Goal: Transaction & Acquisition: Purchase product/service

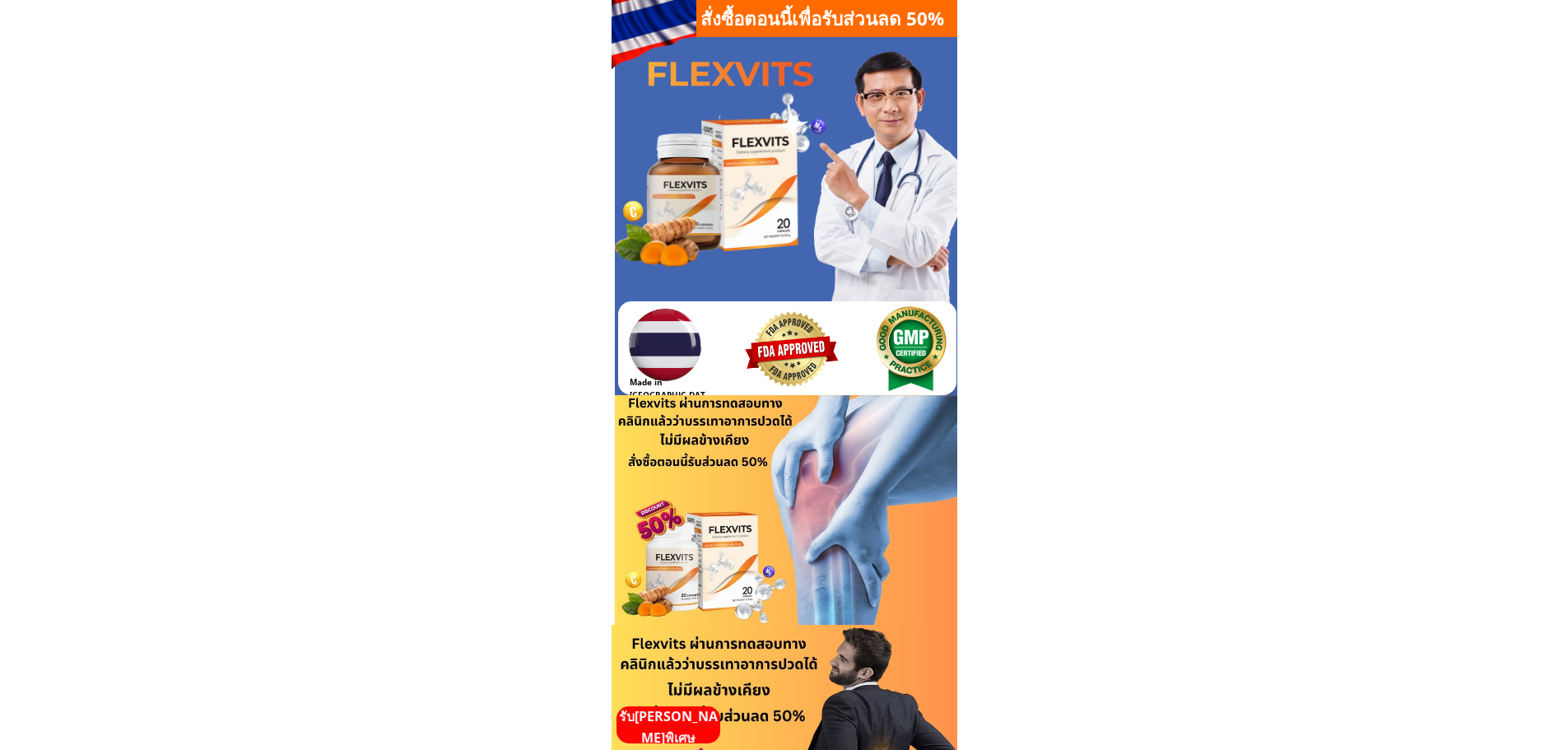
click at [660, 730] on p "รับ[PERSON_NAME]พิเศษ" at bounding box center [668, 728] width 104 height 42
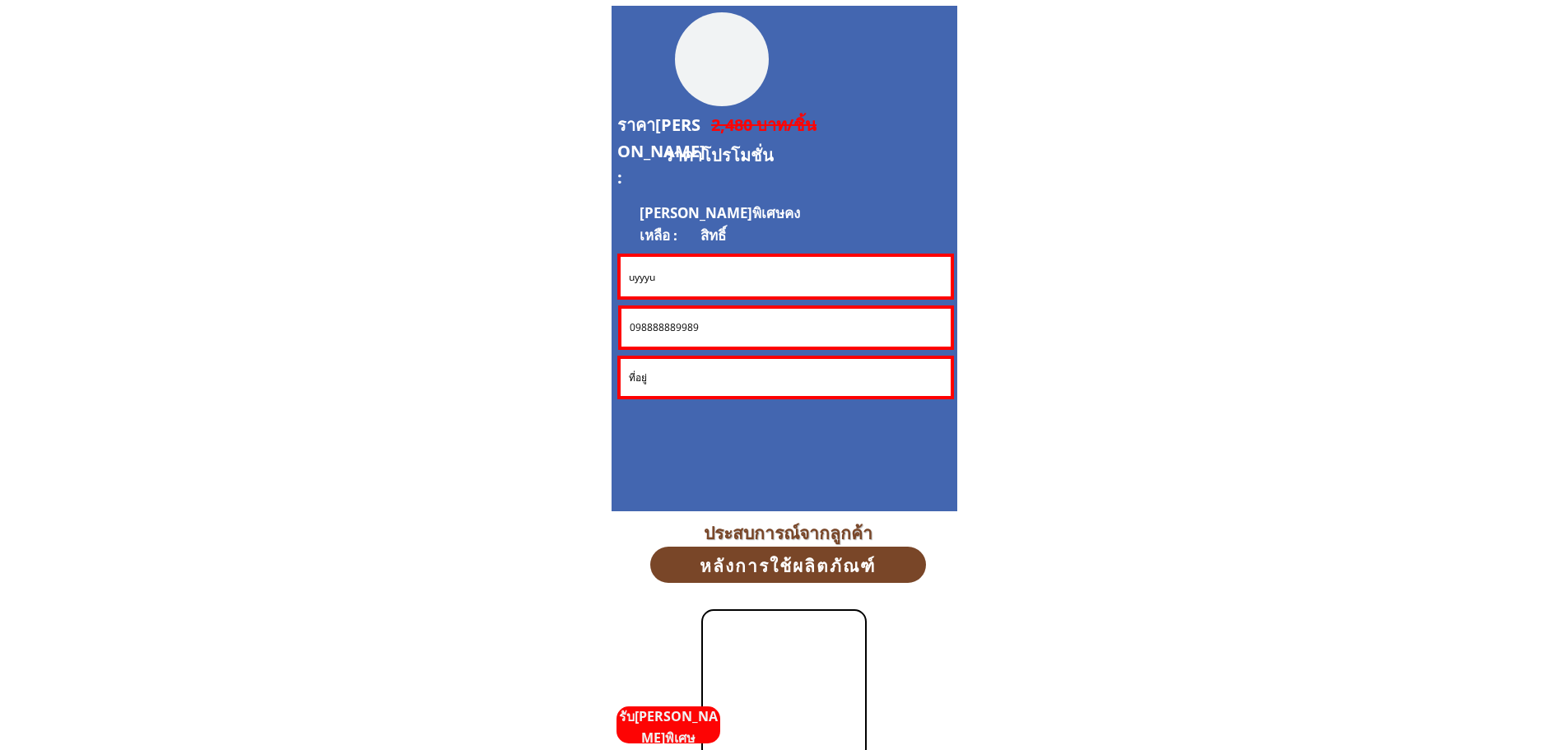
scroll to position [4447, 0]
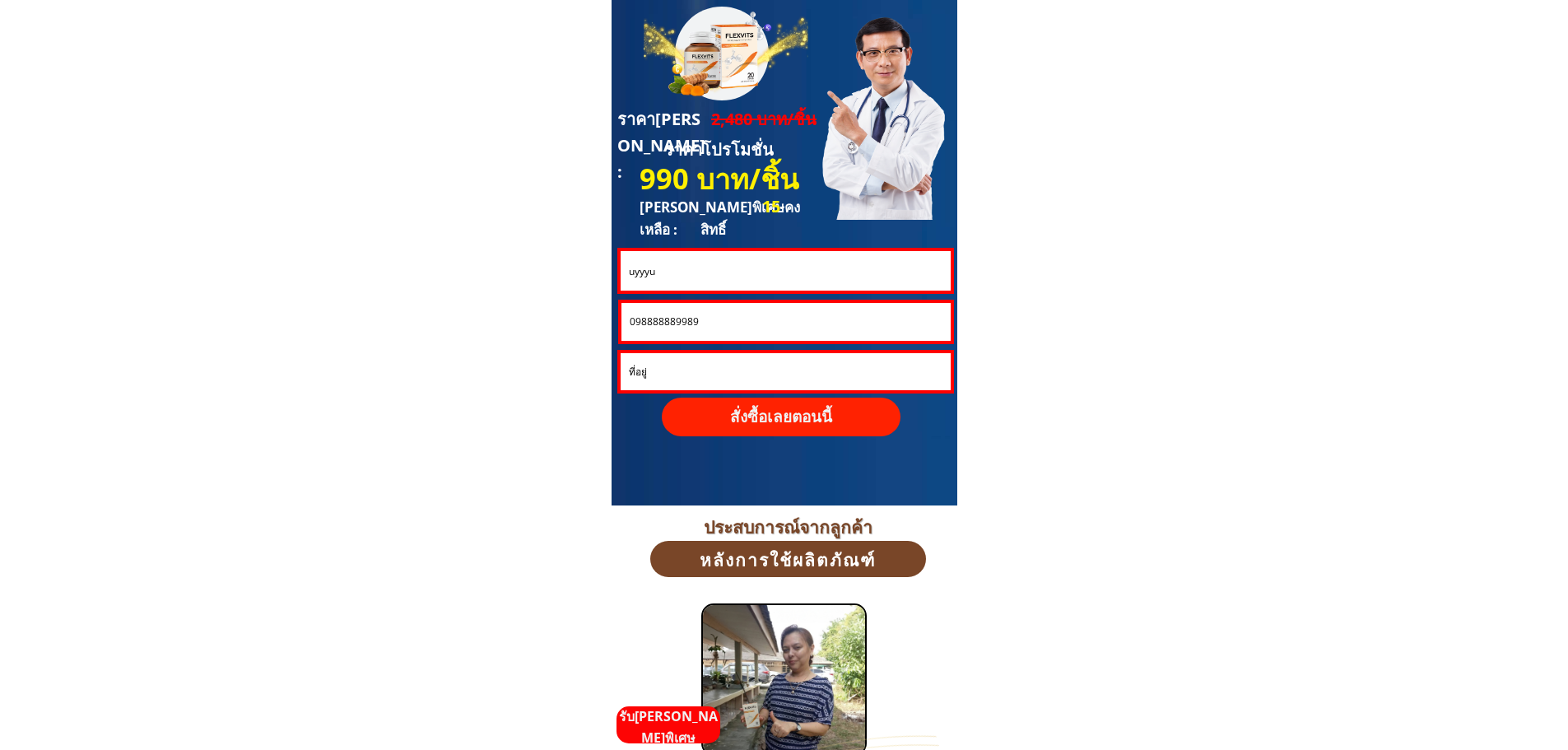
click at [678, 272] on input "uyyyu" at bounding box center [785, 271] width 321 height 40
drag, startPoint x: 667, startPoint y: 280, endPoint x: 579, endPoint y: 278, distance: 88.0
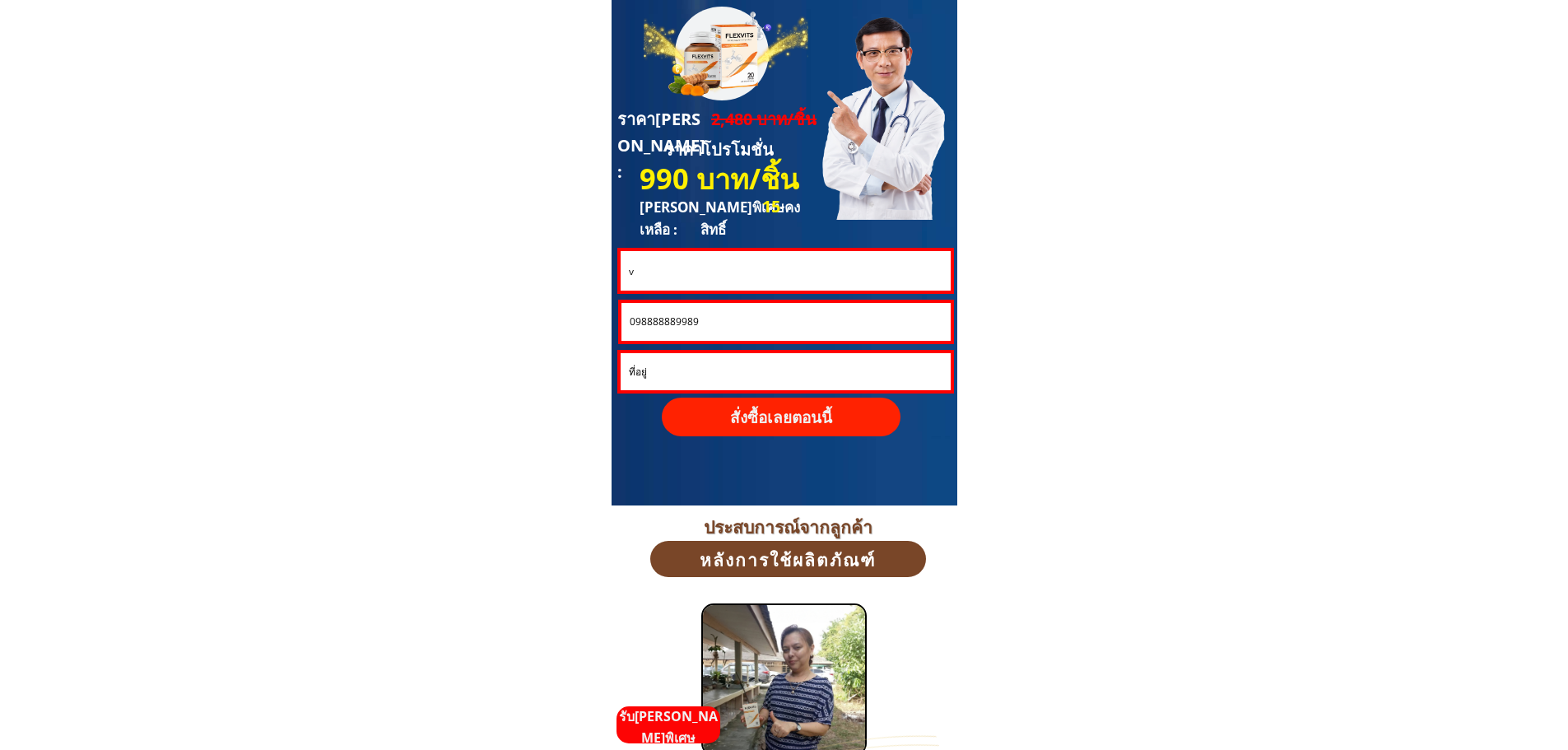
drag, startPoint x: 649, startPoint y: 272, endPoint x: 593, endPoint y: 274, distance: 56.0
drag, startPoint x: 347, startPoint y: 274, endPoint x: 388, endPoint y: 272, distance: 41.0
drag, startPoint x: 590, startPoint y: 269, endPoint x: 578, endPoint y: 274, distance: 13.0
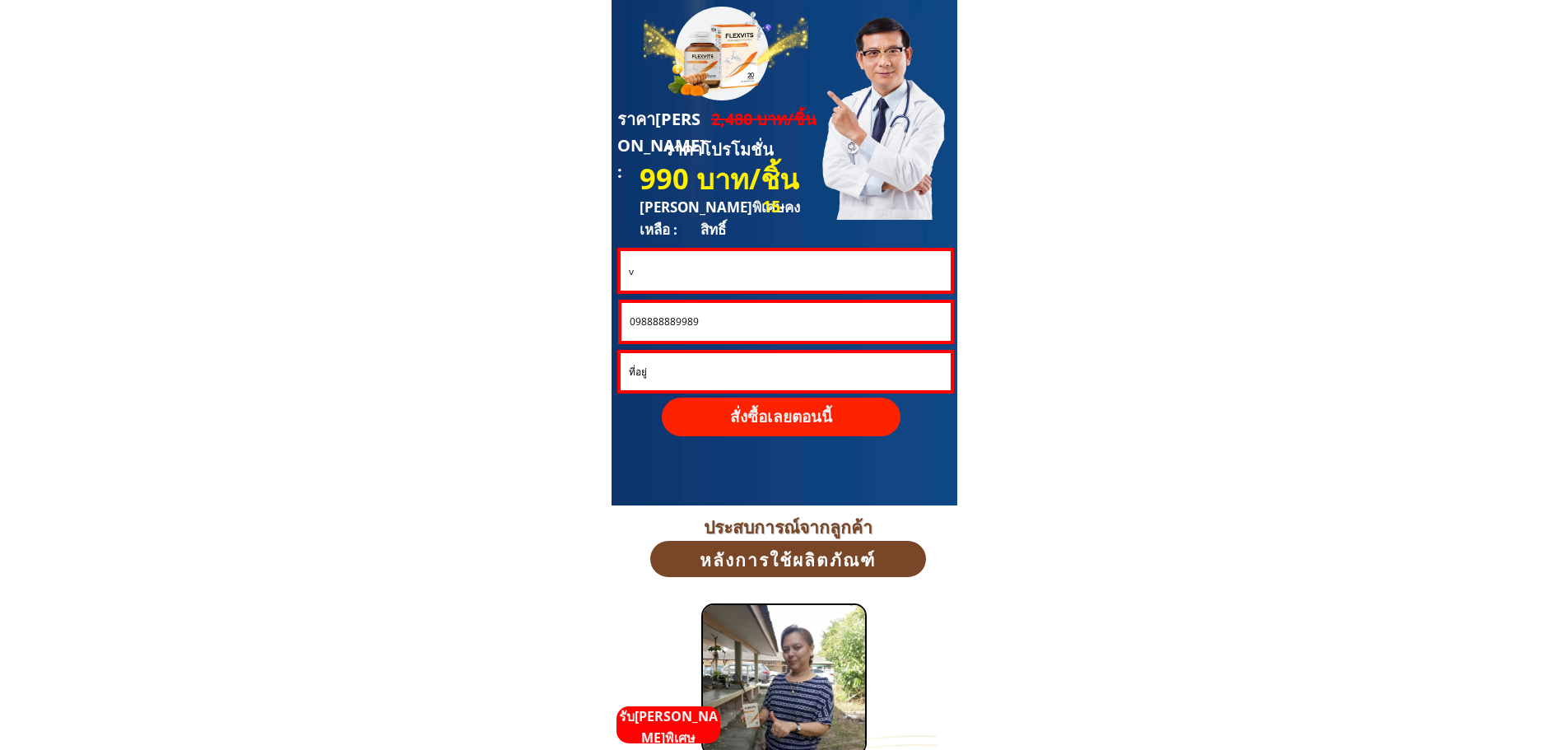
paste input "[PERSON_NAME]"
type input "[PERSON_NAME]"
drag, startPoint x: 695, startPoint y: 323, endPoint x: 554, endPoint y: 323, distance: 141.0
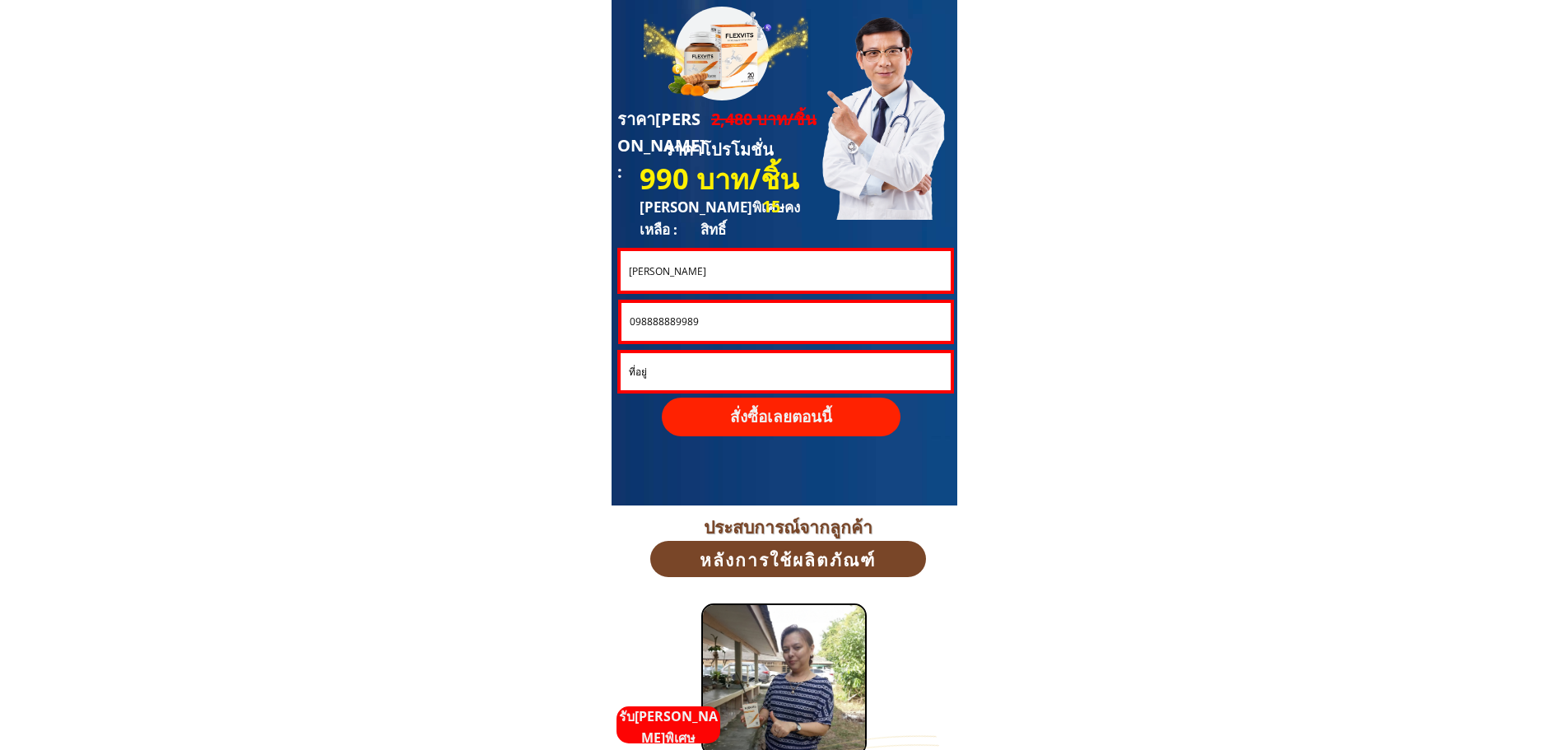
paste input "650168204"
type input "0650168204"
click at [787, 418] on p "สั่งซื้อเลยตอนนี้" at bounding box center [781, 417] width 239 height 39
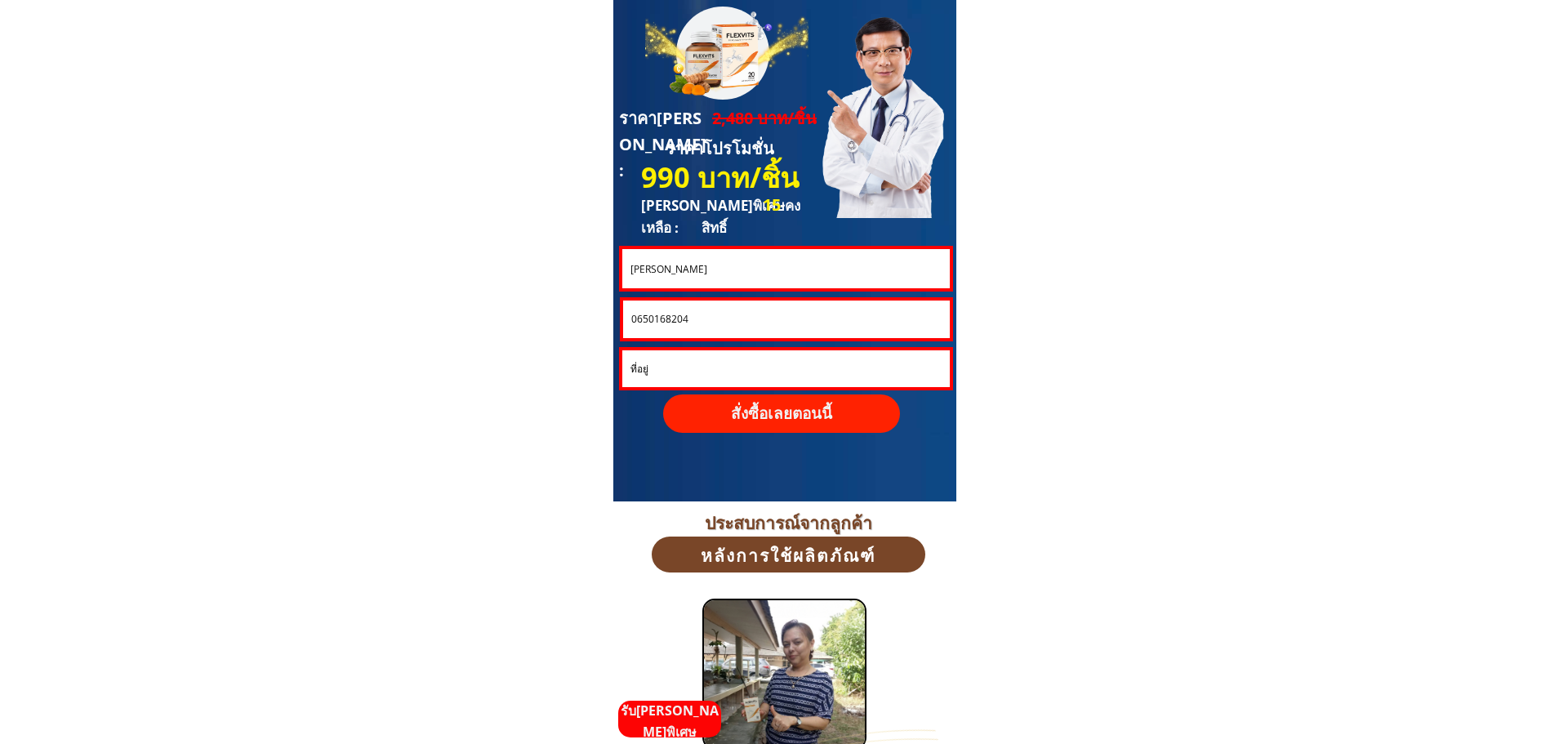
scroll to position [0, 0]
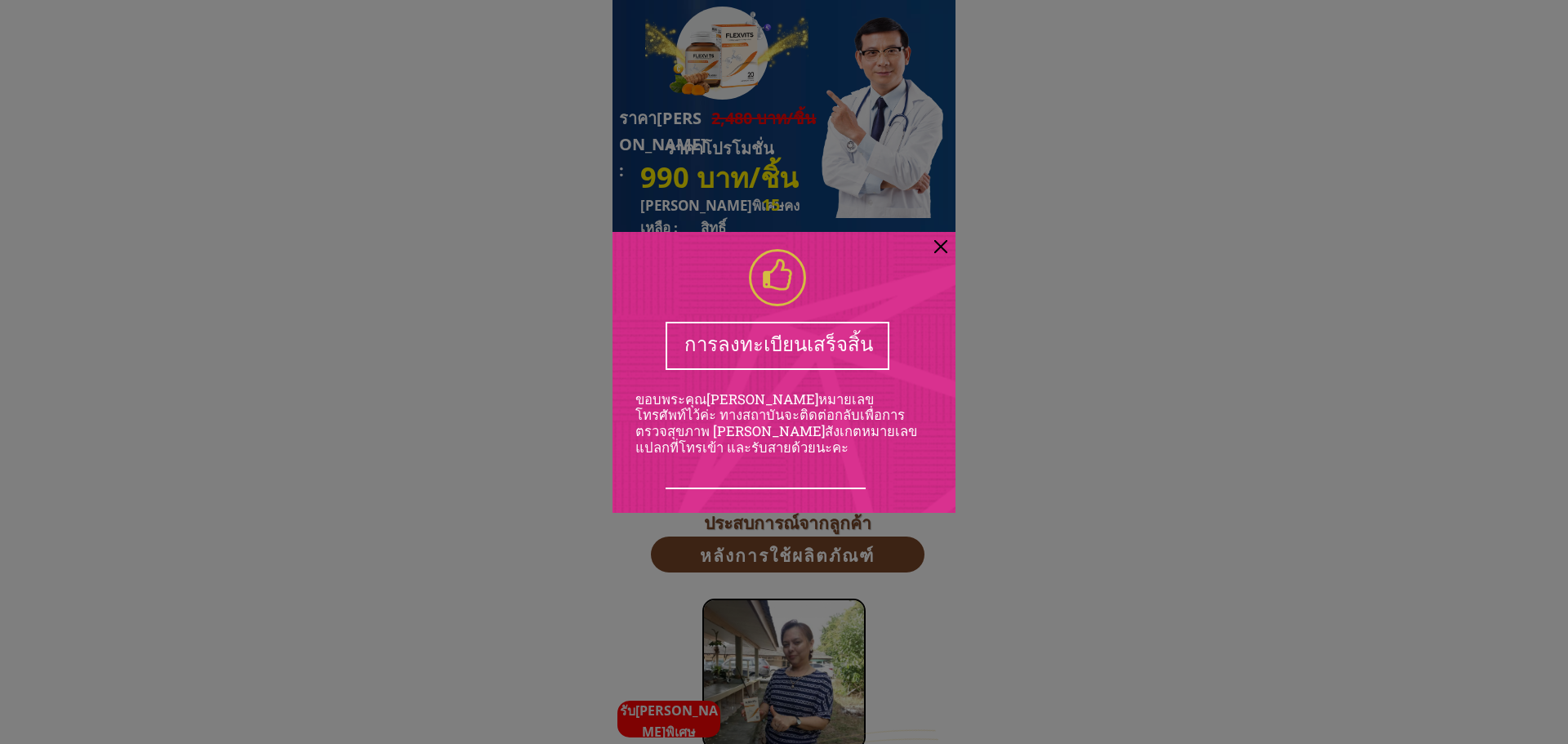
click at [940, 246] on div at bounding box center [940, 247] width 13 height 13
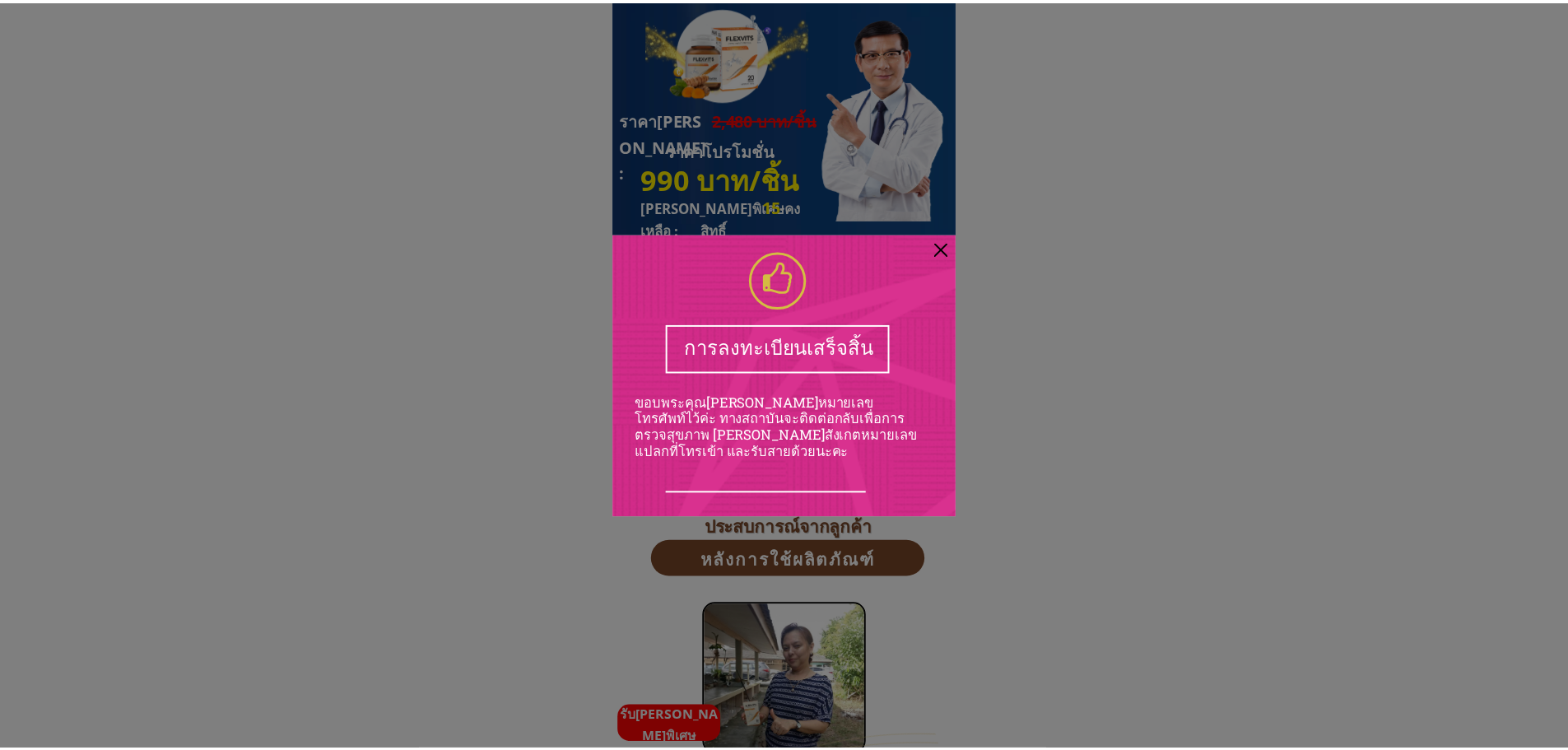
scroll to position [4447, 0]
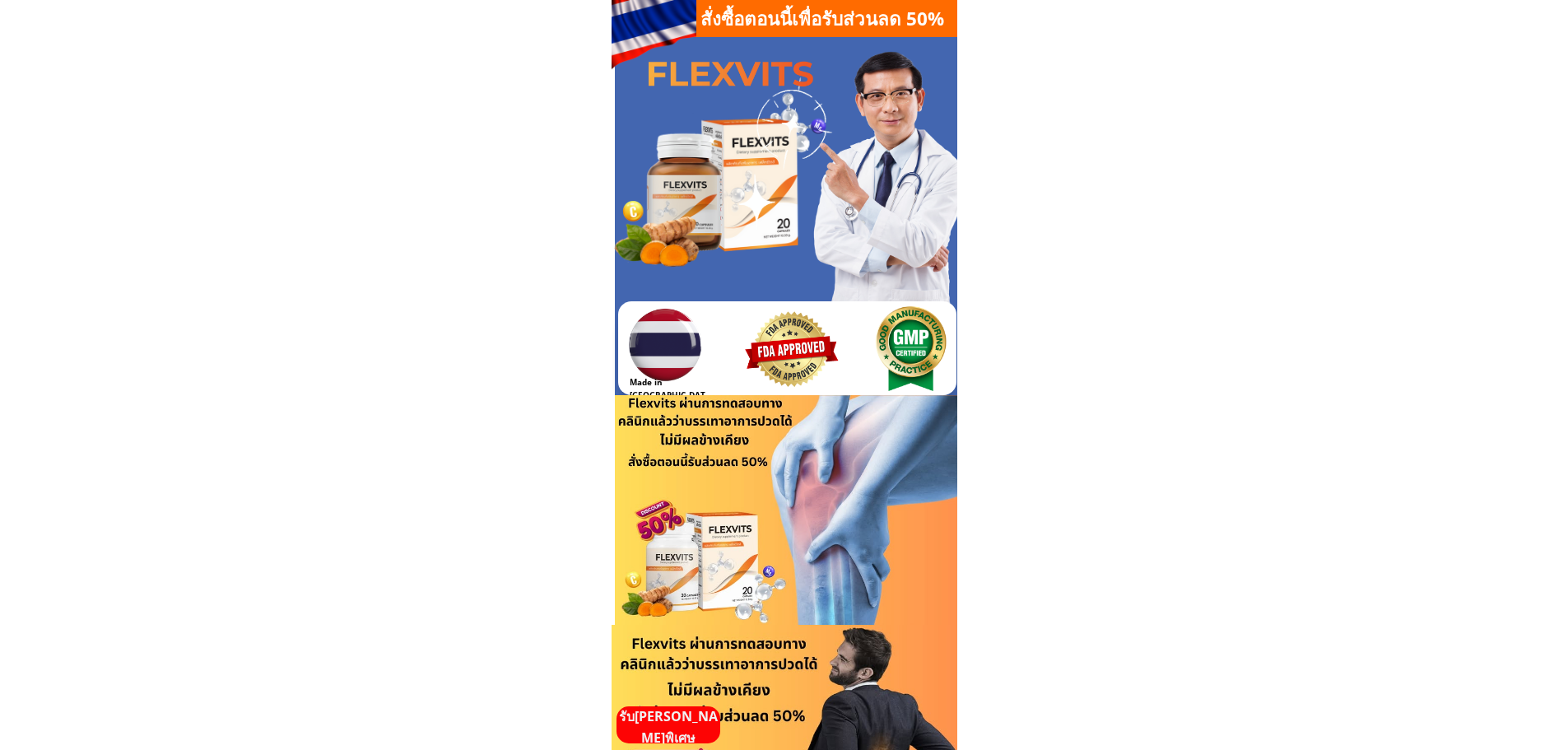
click at [690, 723] on p "รับ[PERSON_NAME]พิเศษ" at bounding box center [668, 728] width 104 height 42
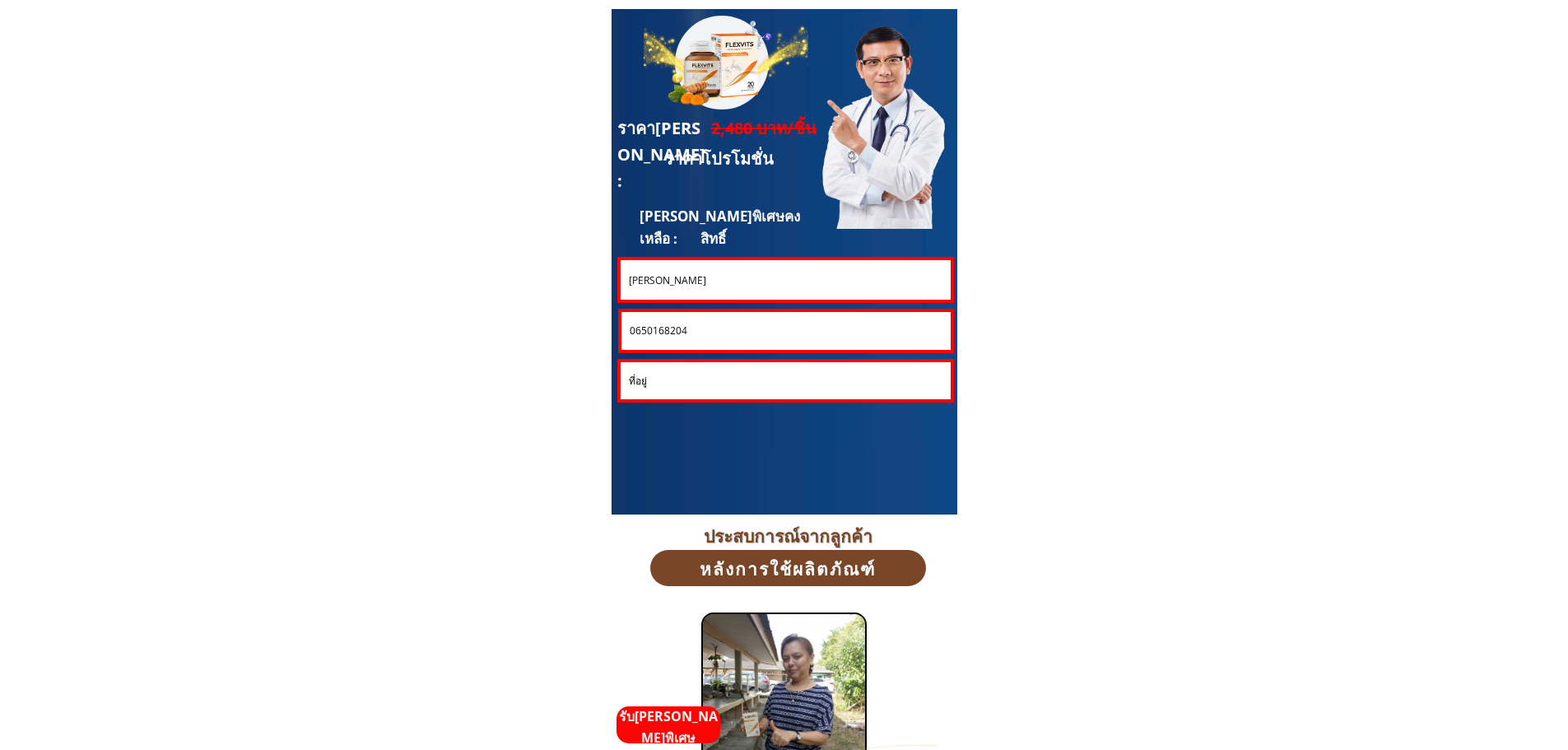
scroll to position [4447, 0]
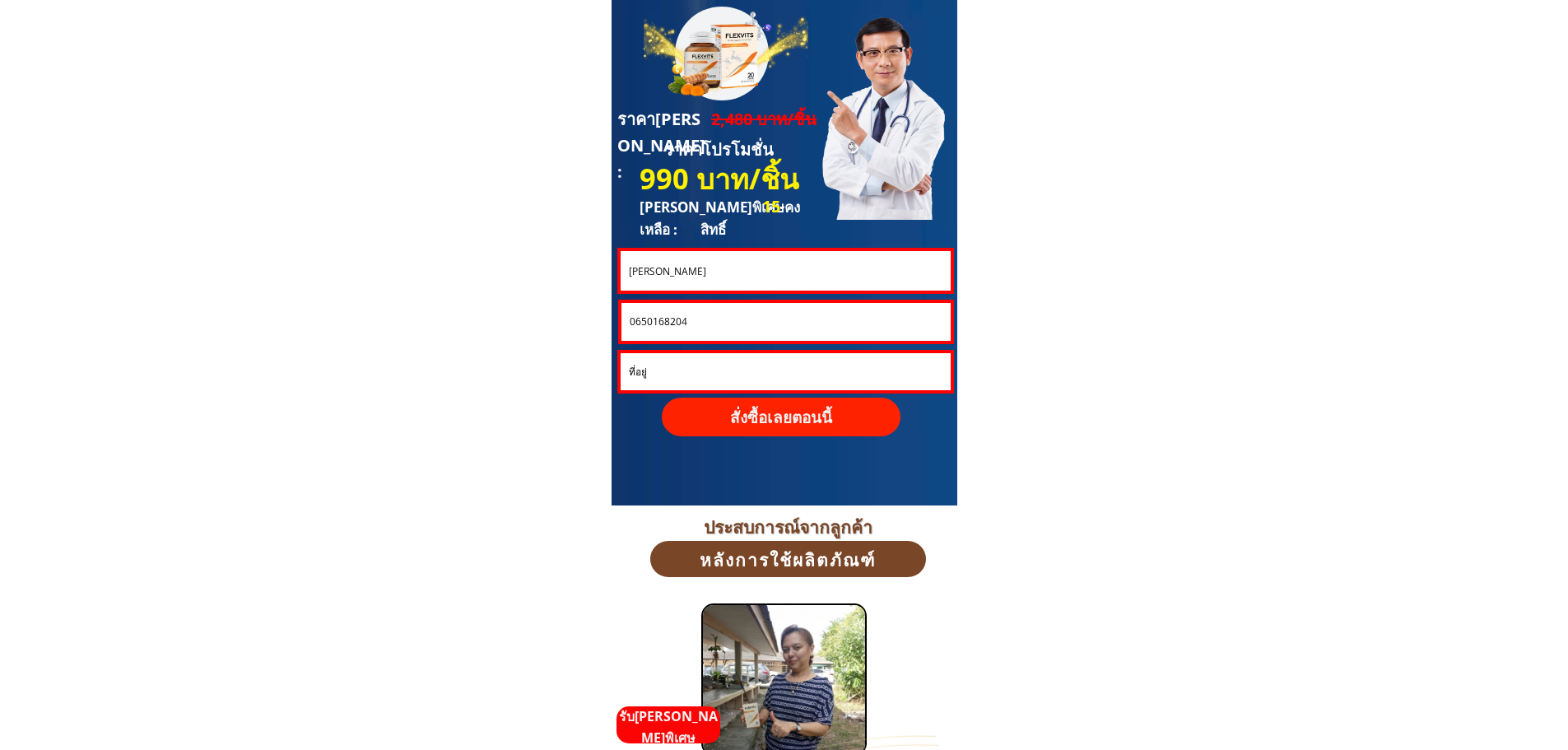
drag, startPoint x: 701, startPoint y: 267, endPoint x: 538, endPoint y: 270, distance: 163.0
paste input "[PERSON_NAME]"
type input "[PERSON_NAME]"
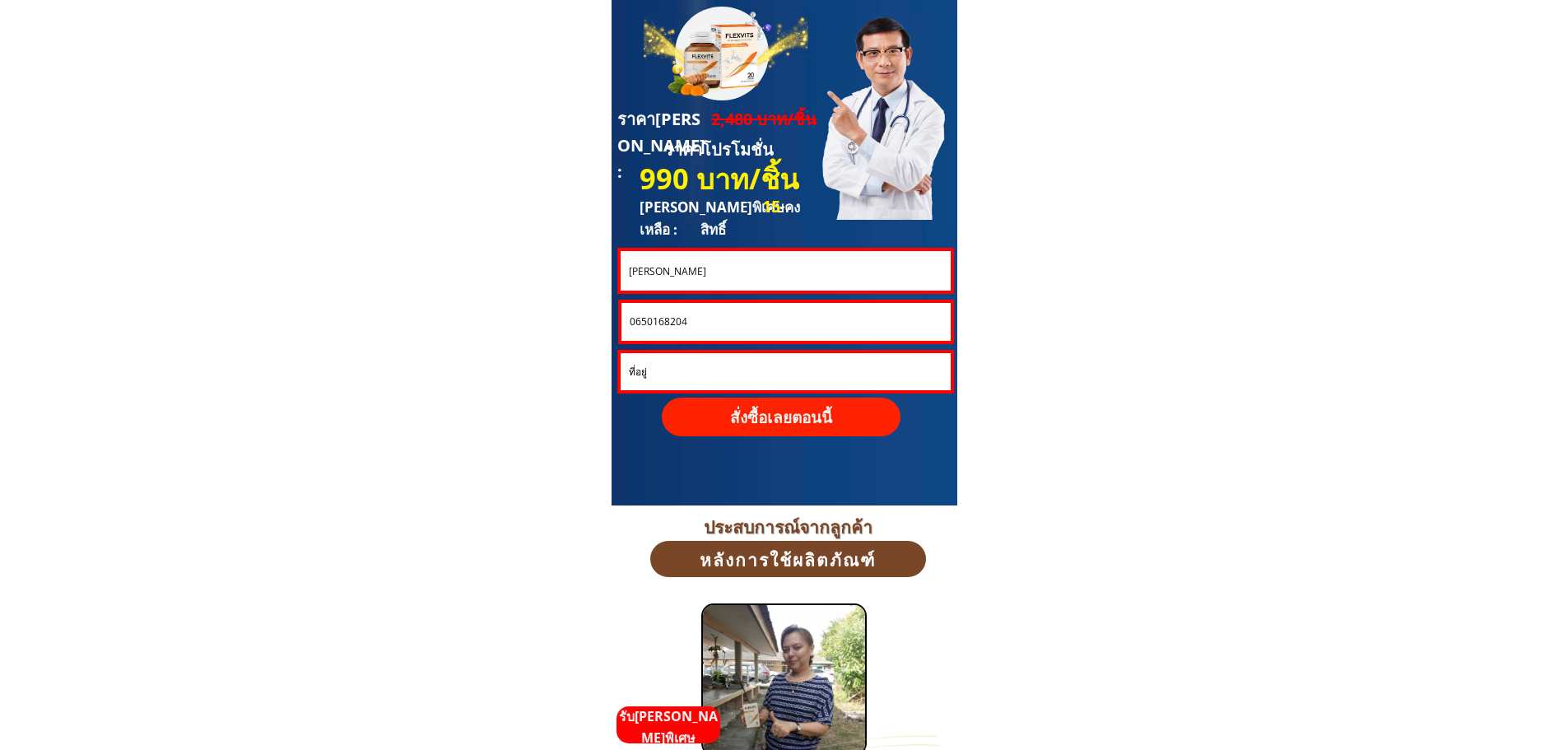
drag, startPoint x: 679, startPoint y: 321, endPoint x: 530, endPoint y: 321, distance: 149.0
paste input "95 134 157"
type input "095 134 1574"
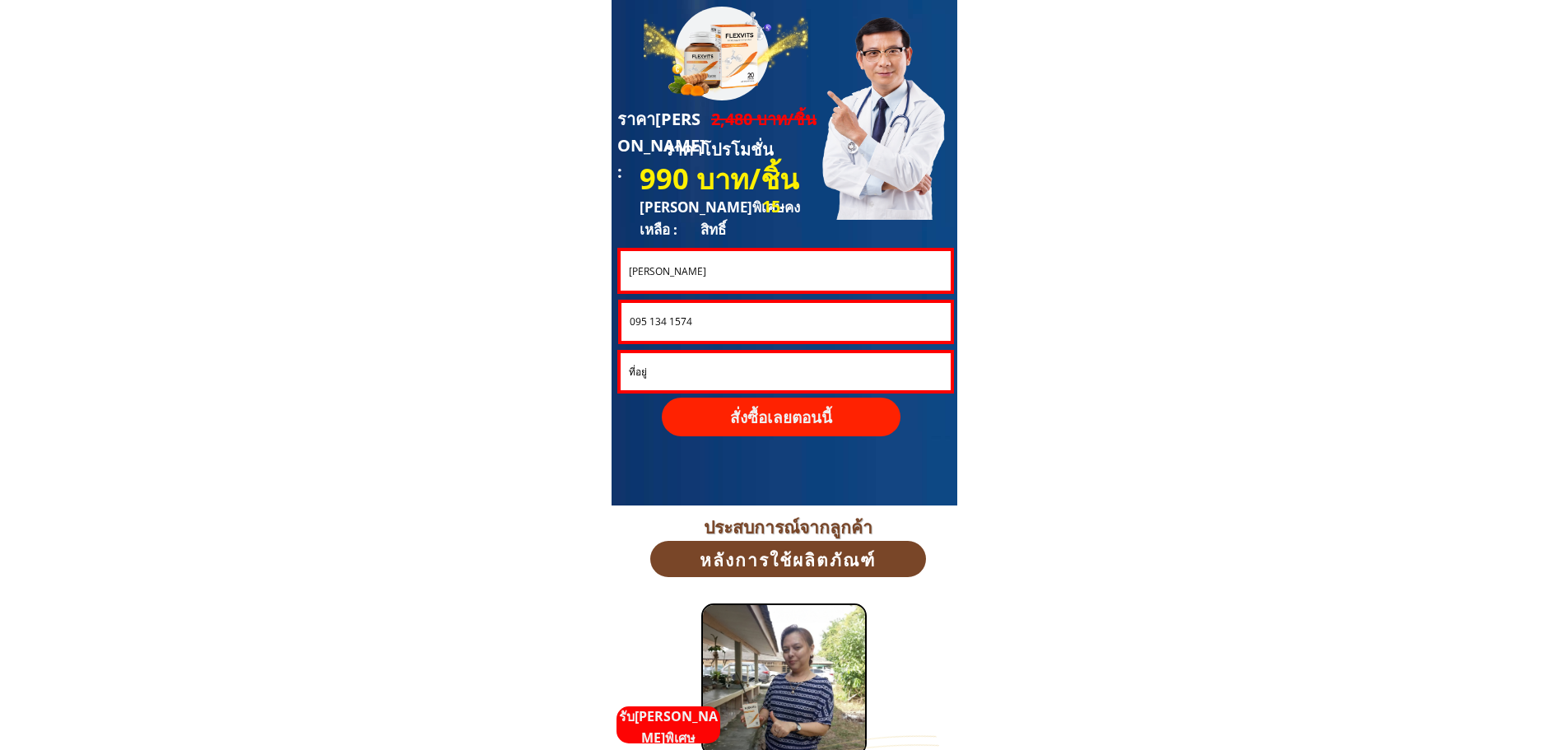
drag, startPoint x: 672, startPoint y: 371, endPoint x: 517, endPoint y: 372, distance: 155.0
click at [770, 422] on p "สั่งซื้อเลยตอนนี้" at bounding box center [781, 417] width 239 height 39
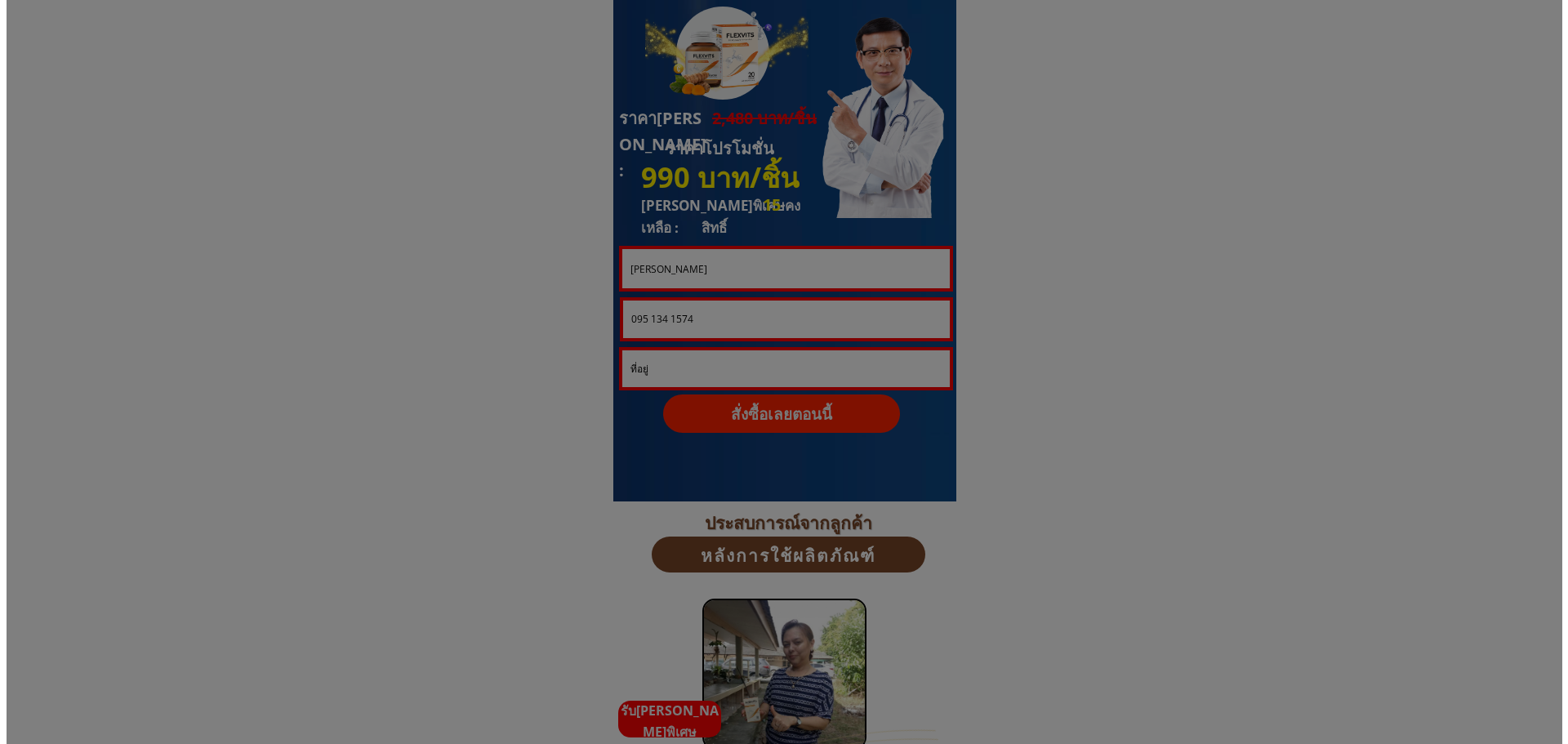
scroll to position [0, 0]
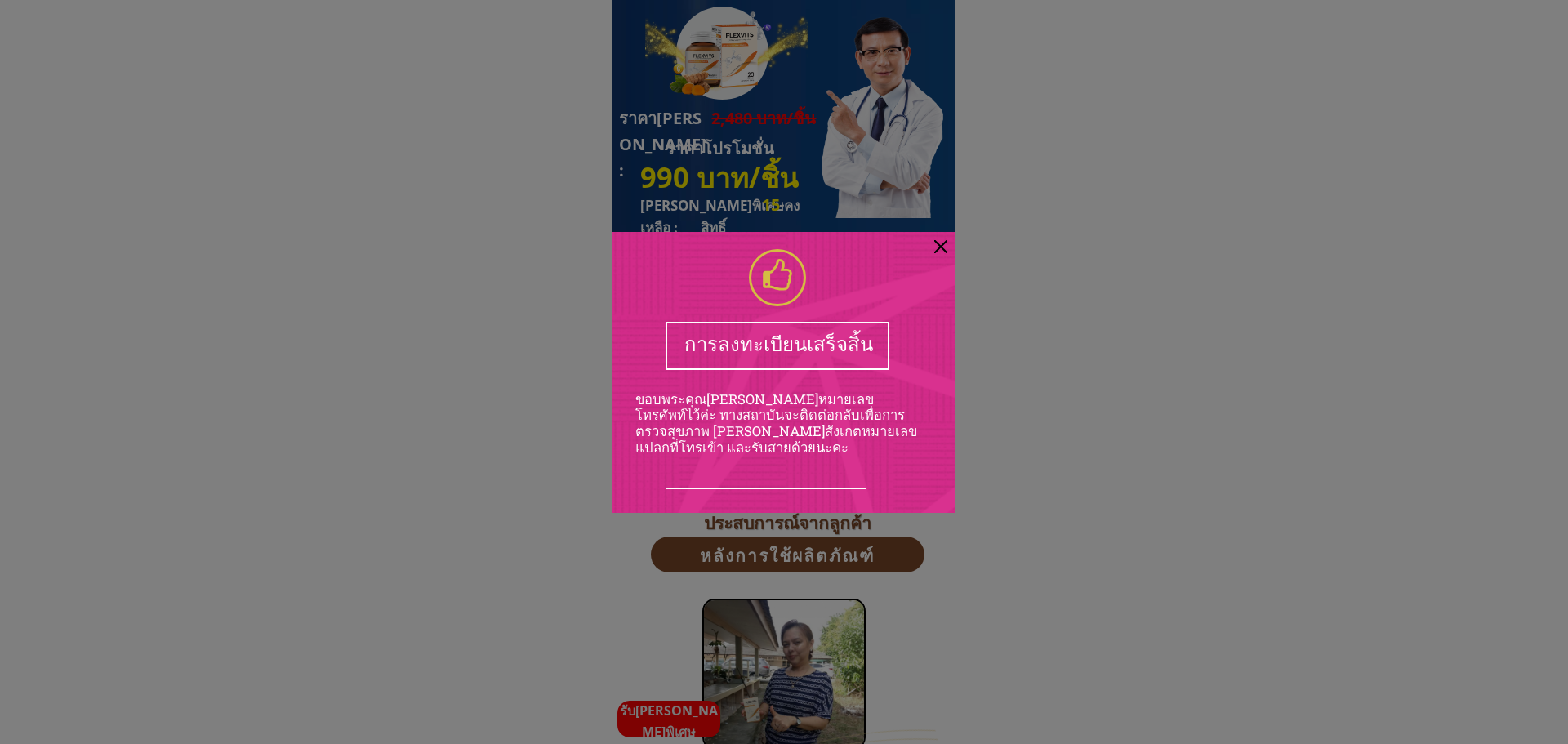
click at [474, 266] on div at bounding box center [784, 372] width 1568 height 744
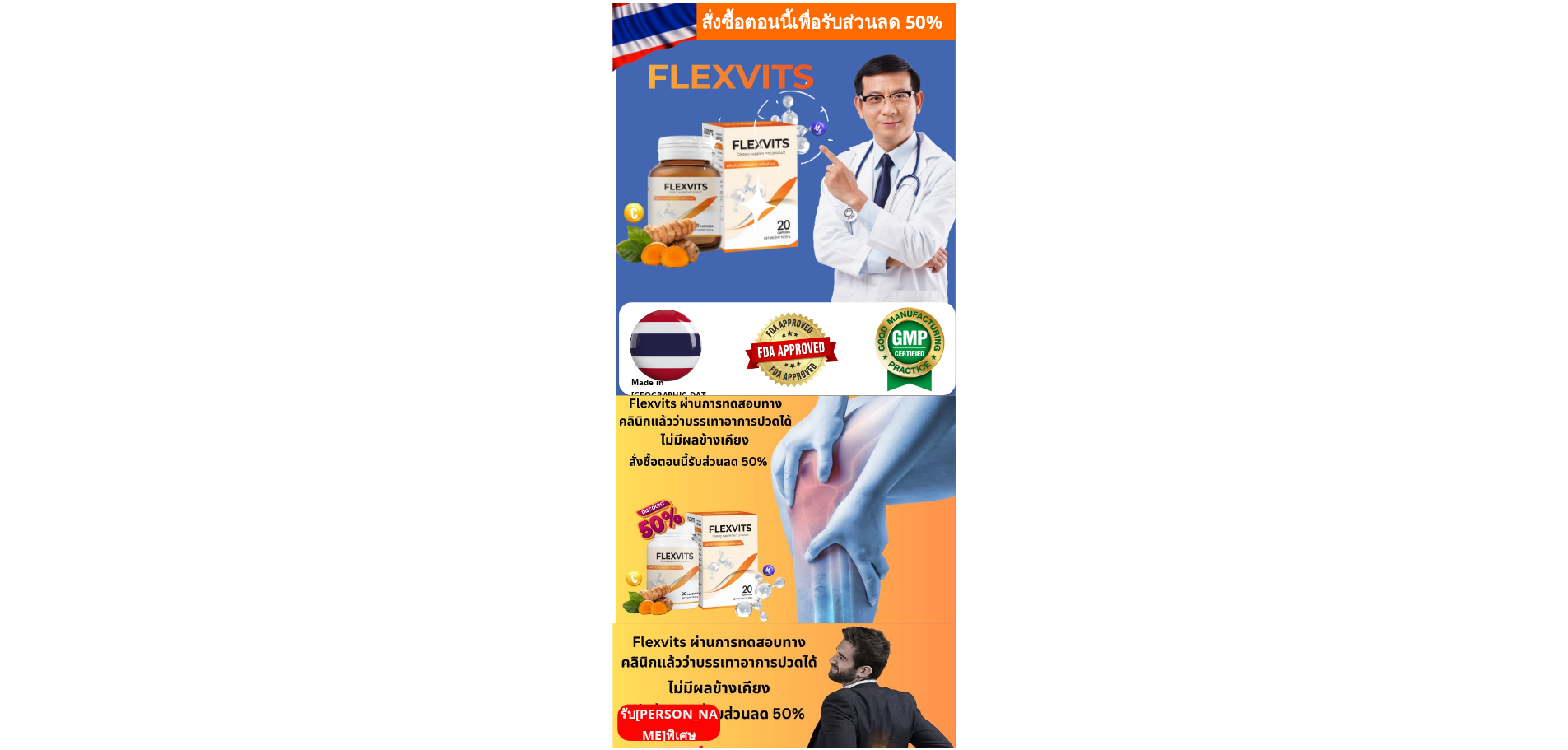
scroll to position [4447, 0]
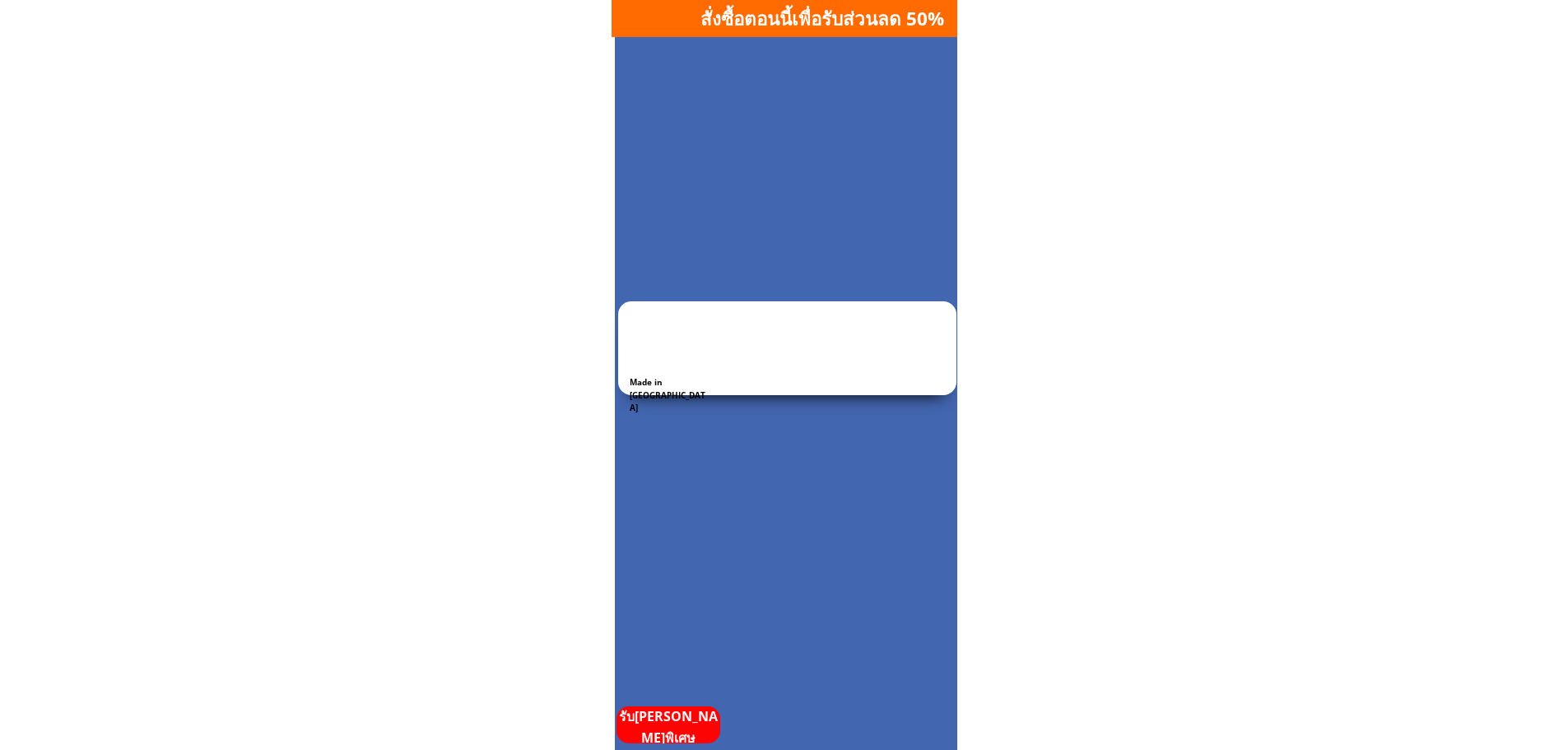
scroll to position [4447, 0]
